Goal: Task Accomplishment & Management: Use online tool/utility

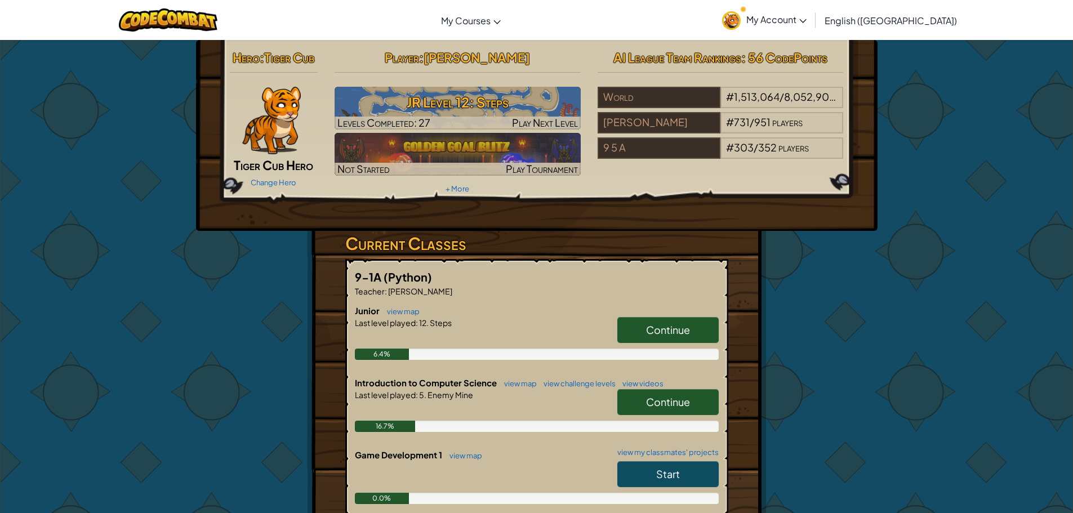
click at [649, 323] on span "Continue" at bounding box center [668, 329] width 44 height 13
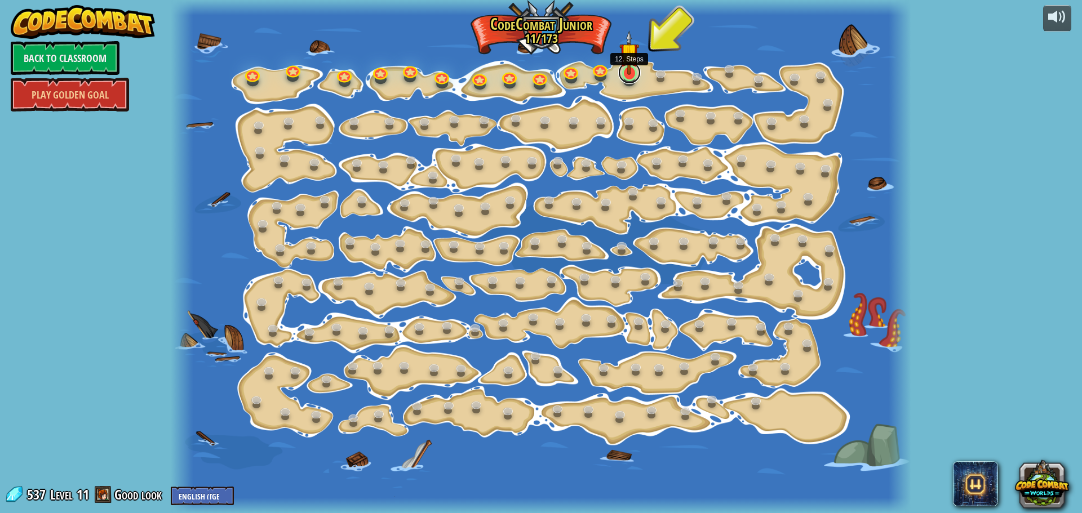
click at [624, 77] on link at bounding box center [629, 72] width 23 height 23
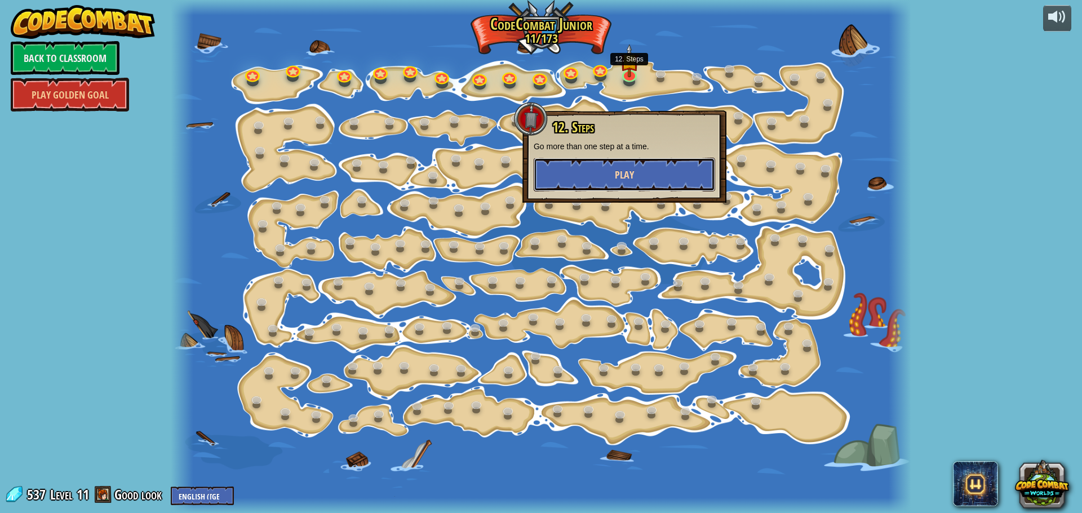
click at [615, 164] on button "Play" at bounding box center [624, 175] width 181 height 34
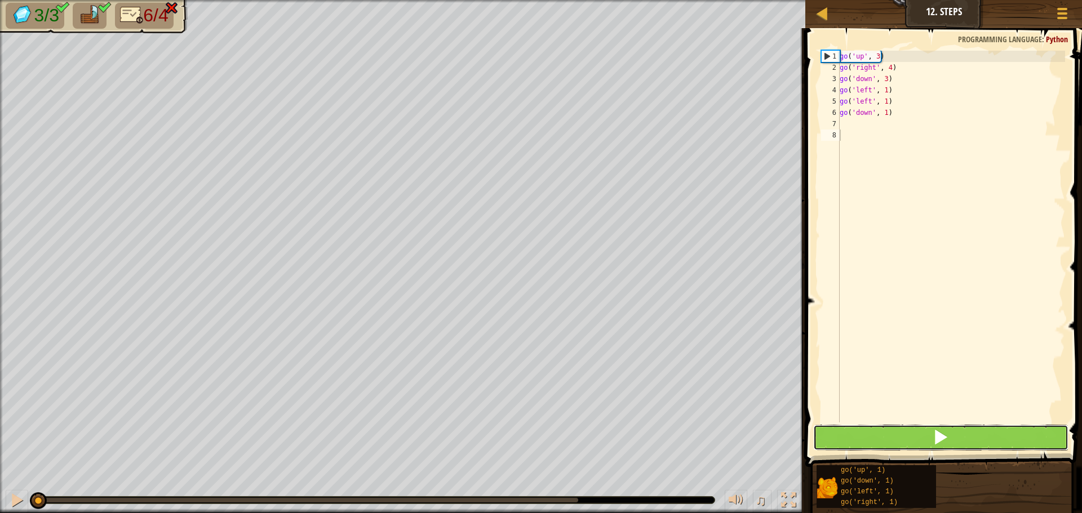
click at [907, 439] on button at bounding box center [940, 438] width 255 height 26
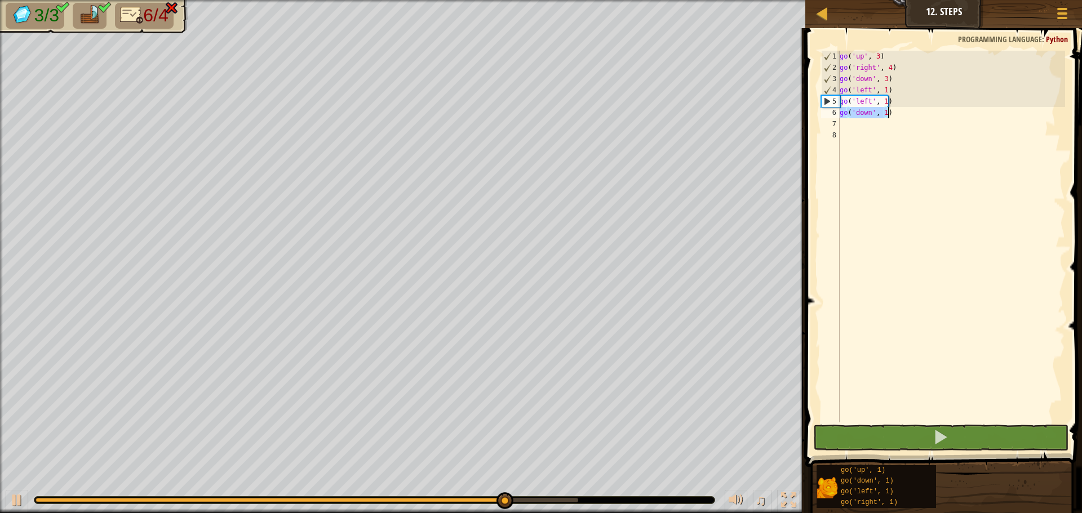
drag, startPoint x: 841, startPoint y: 112, endPoint x: 899, endPoint y: 113, distance: 58.1
click at [899, 113] on div "go ( 'up' , 3 ) go ( 'right' , 4 ) go ( 'down' , 3 ) go ( 'left' , 1 ) go ( 'le…" at bounding box center [951, 248] width 228 height 394
type textarea "go('down', 1)"
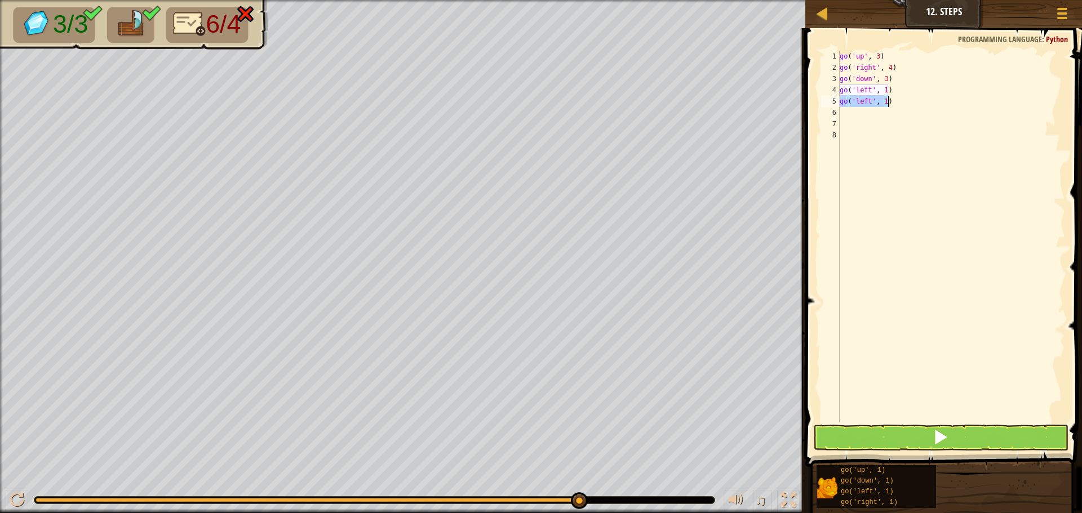
drag, startPoint x: 840, startPoint y: 100, endPoint x: 893, endPoint y: 101, distance: 53.0
click at [893, 101] on div "go ( 'up' , 3 ) go ( 'right' , 4 ) go ( 'down' , 3 ) go ( 'left' , 1 ) go ( 'le…" at bounding box center [951, 248] width 228 height 394
type textarea "go('left', 1)"
click at [899, 437] on button at bounding box center [940, 438] width 255 height 26
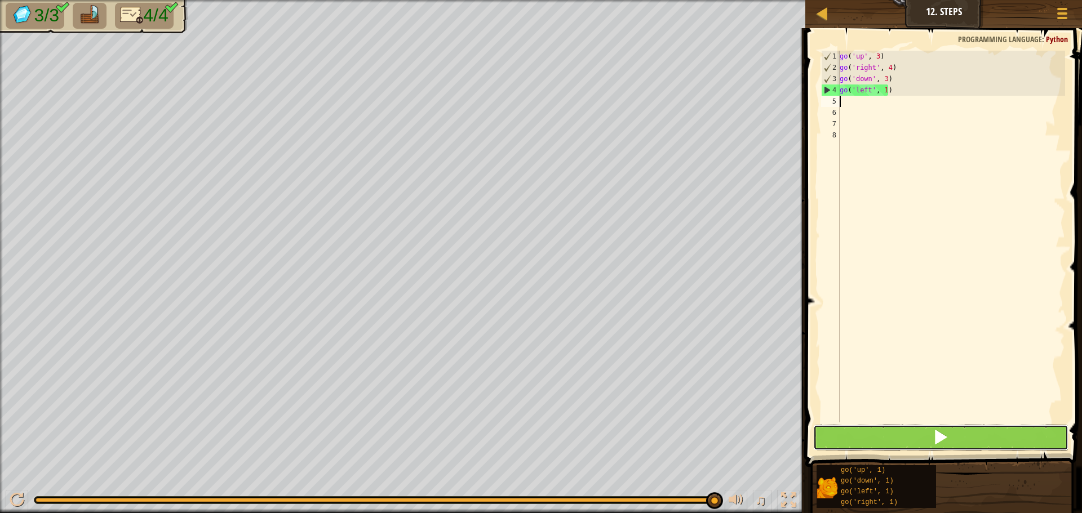
click at [860, 436] on button at bounding box center [940, 438] width 255 height 26
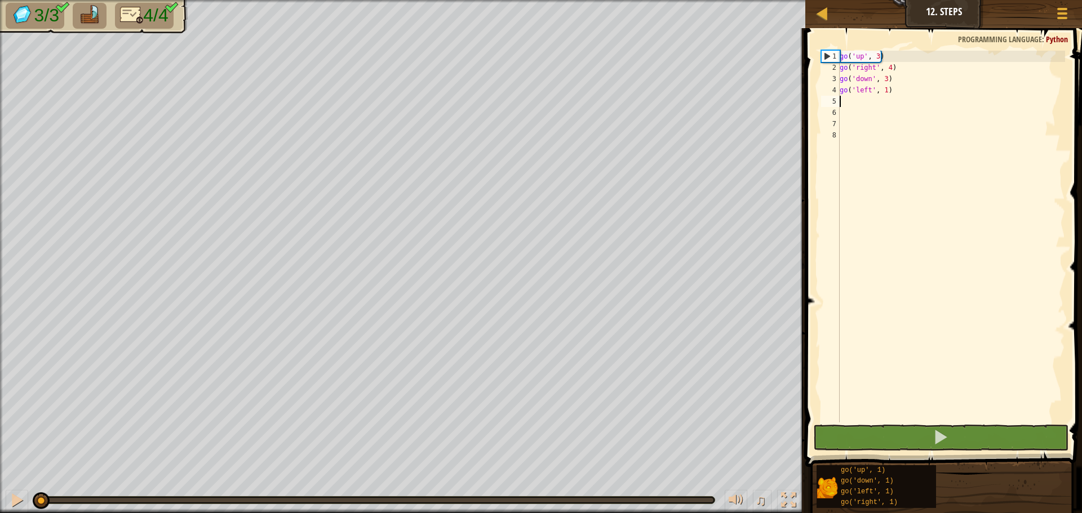
click at [153, 152] on div "3/3 4/4 ♫ Tiger Cub" at bounding box center [541, 256] width 1082 height 513
click at [68, 425] on div "3/3 4/4 ♫ Tiger Cub" at bounding box center [541, 256] width 1082 height 513
click at [14, 479] on div "3/3 4/4 ♫ Tiger Cub" at bounding box center [541, 256] width 1082 height 513
drag, startPoint x: 65, startPoint y: 492, endPoint x: 0, endPoint y: 487, distance: 65.6
click at [0, 487] on div "♫" at bounding box center [402, 498] width 805 height 34
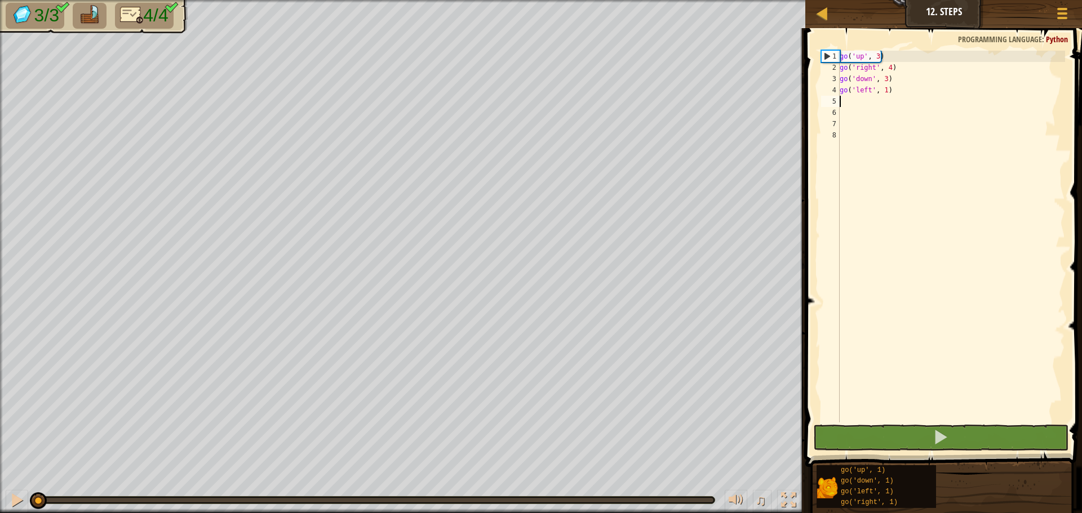
drag, startPoint x: 33, startPoint y: 498, endPoint x: 0, endPoint y: 264, distance: 236.7
click at [0, 268] on div "3/3 4/4 ♫ Tiger Cub" at bounding box center [541, 256] width 1082 height 513
type textarea "go('left', 1)"
click at [8, 508] on button at bounding box center [17, 501] width 23 height 23
click at [15, 475] on div "3/3 4/4 ♫ Tiger Cub" at bounding box center [541, 256] width 1082 height 513
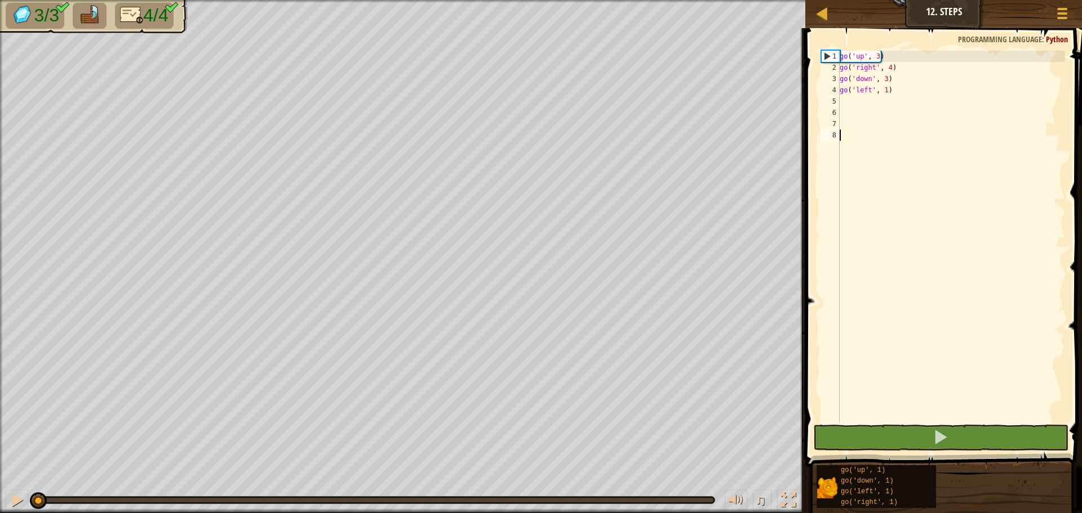
drag, startPoint x: 80, startPoint y: 495, endPoint x: 0, endPoint y: 444, distance: 94.7
click at [0, 444] on div "3/3 4/4 ♫ Tiger Cub" at bounding box center [541, 256] width 1082 height 513
click at [787, 505] on div at bounding box center [788, 500] width 15 height 15
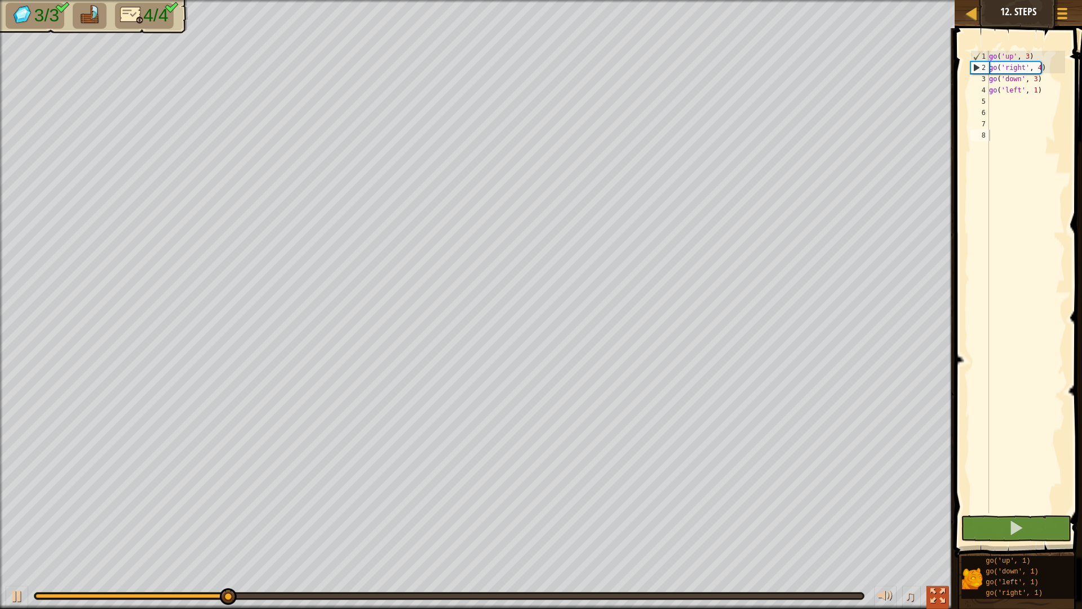
click at [943, 513] on div at bounding box center [937, 595] width 15 height 15
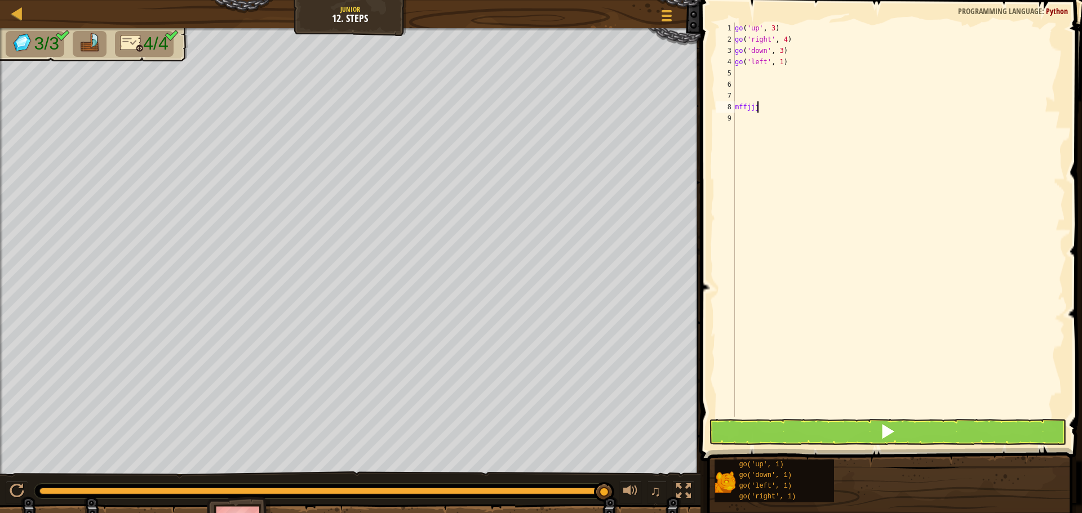
scroll to position [5, 0]
type textarea "m"
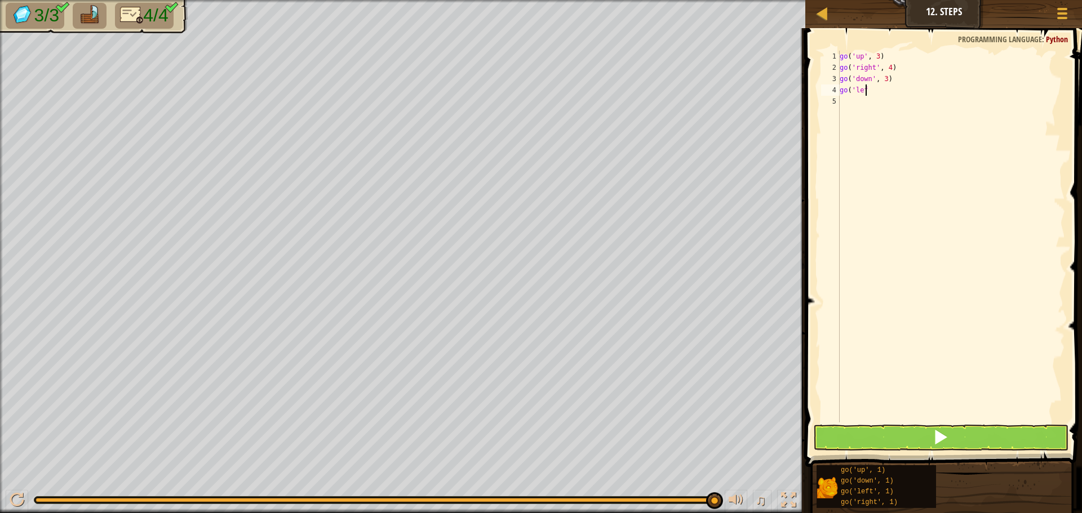
type textarea "g"
drag, startPoint x: 1081, startPoint y: 242, endPoint x: 974, endPoint y: 215, distance: 111.0
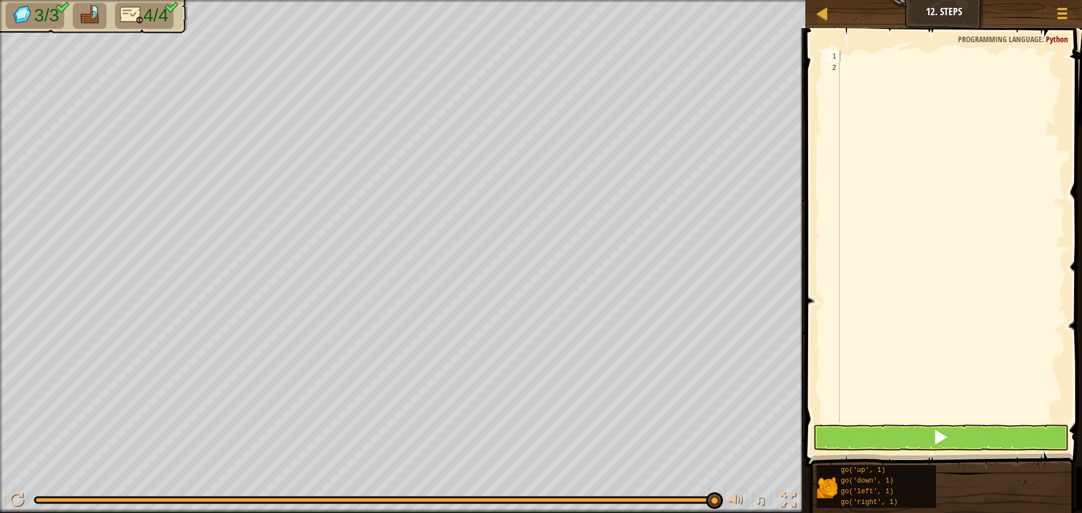
click at [974, 215] on div "1 2 ההההההההההההההההההההההההההההההההההההההההההההההההההההההההההההההההההההההההההה…" at bounding box center [942, 270] width 280 height 472
